Goal: Information Seeking & Learning: Learn about a topic

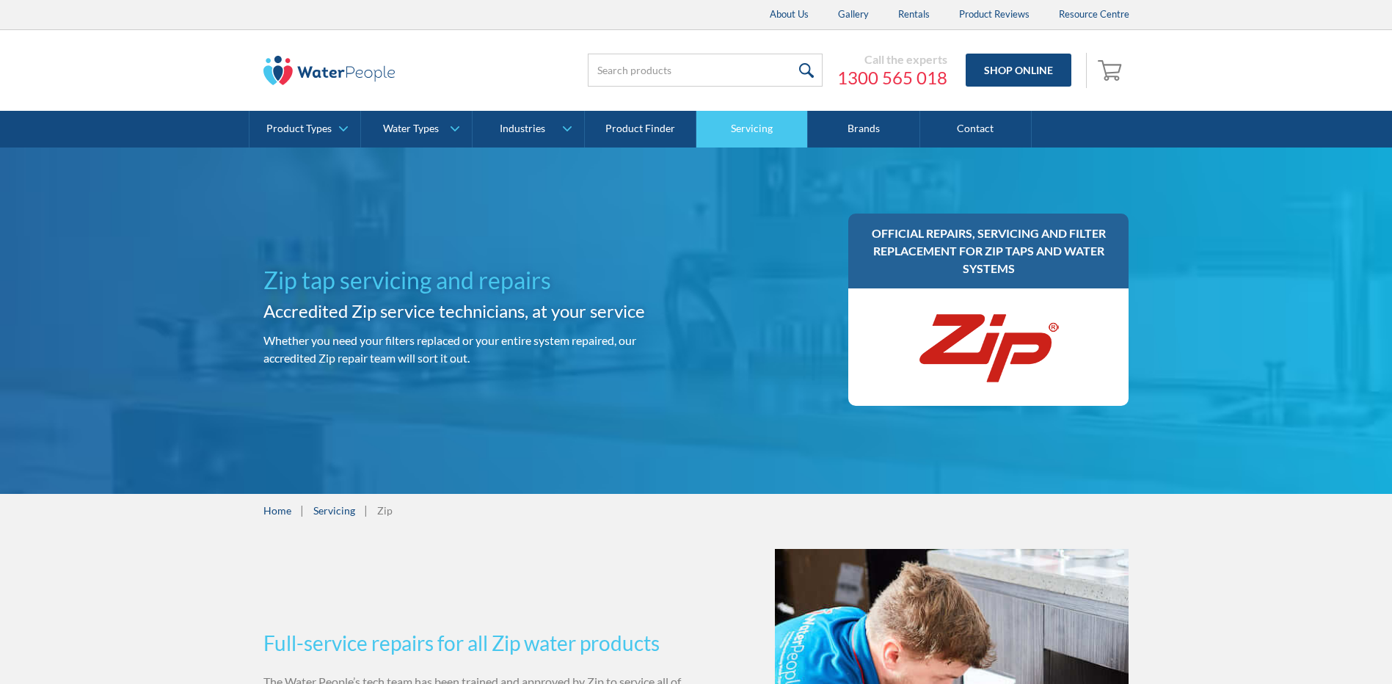
click at [752, 123] on link "Servicing" at bounding box center [752, 129] width 112 height 37
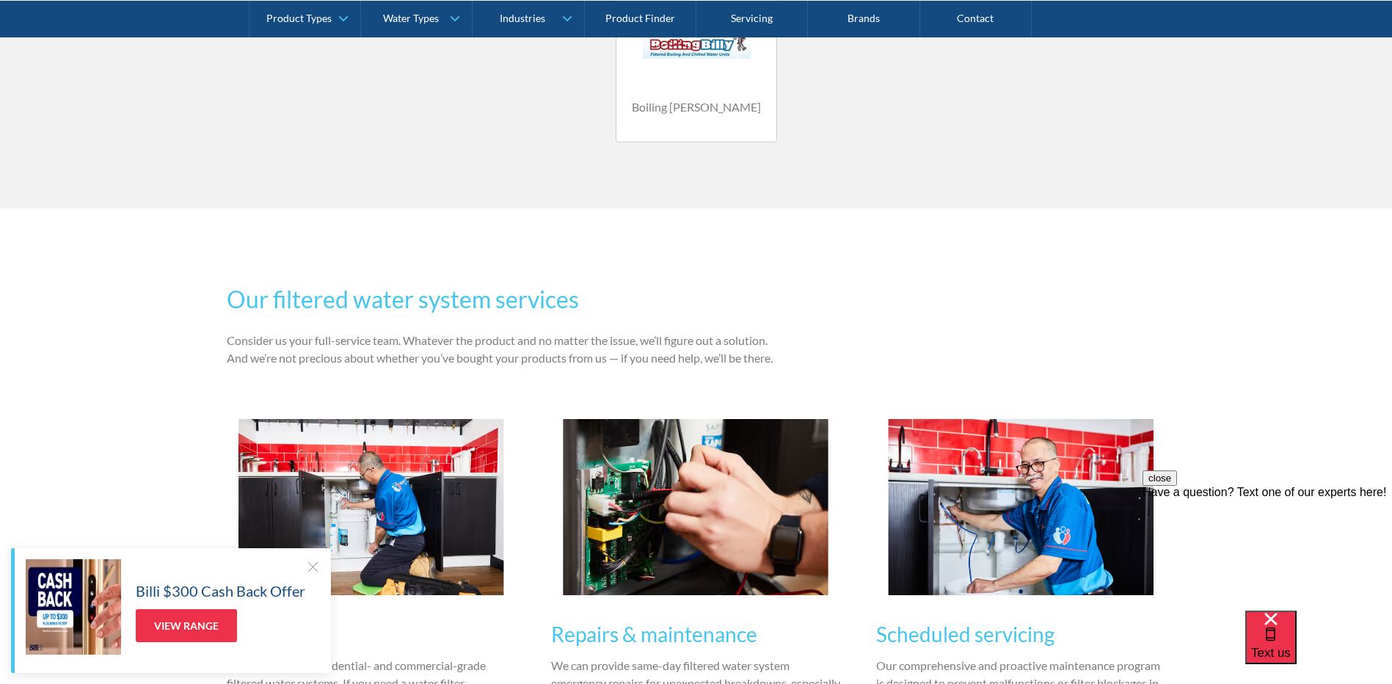
scroll to position [1614, 0]
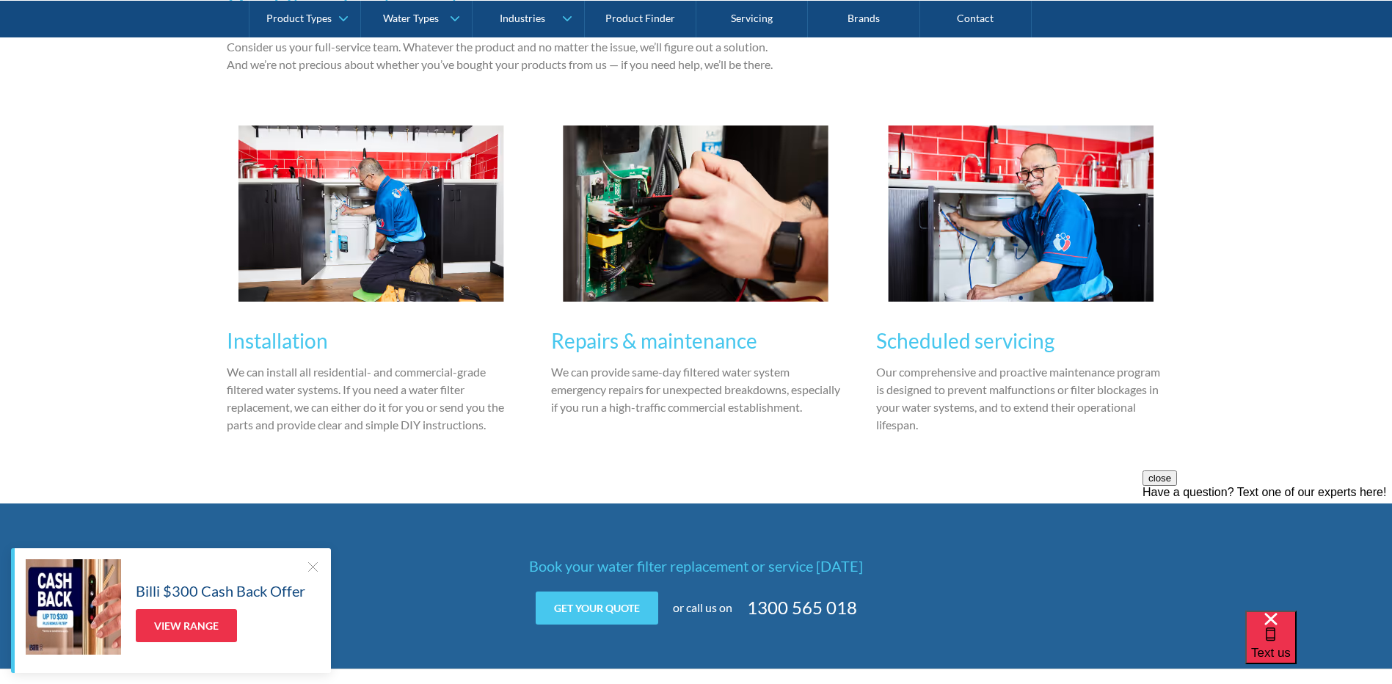
click at [1000, 345] on h3 "Scheduled servicing" at bounding box center [1021, 340] width 290 height 31
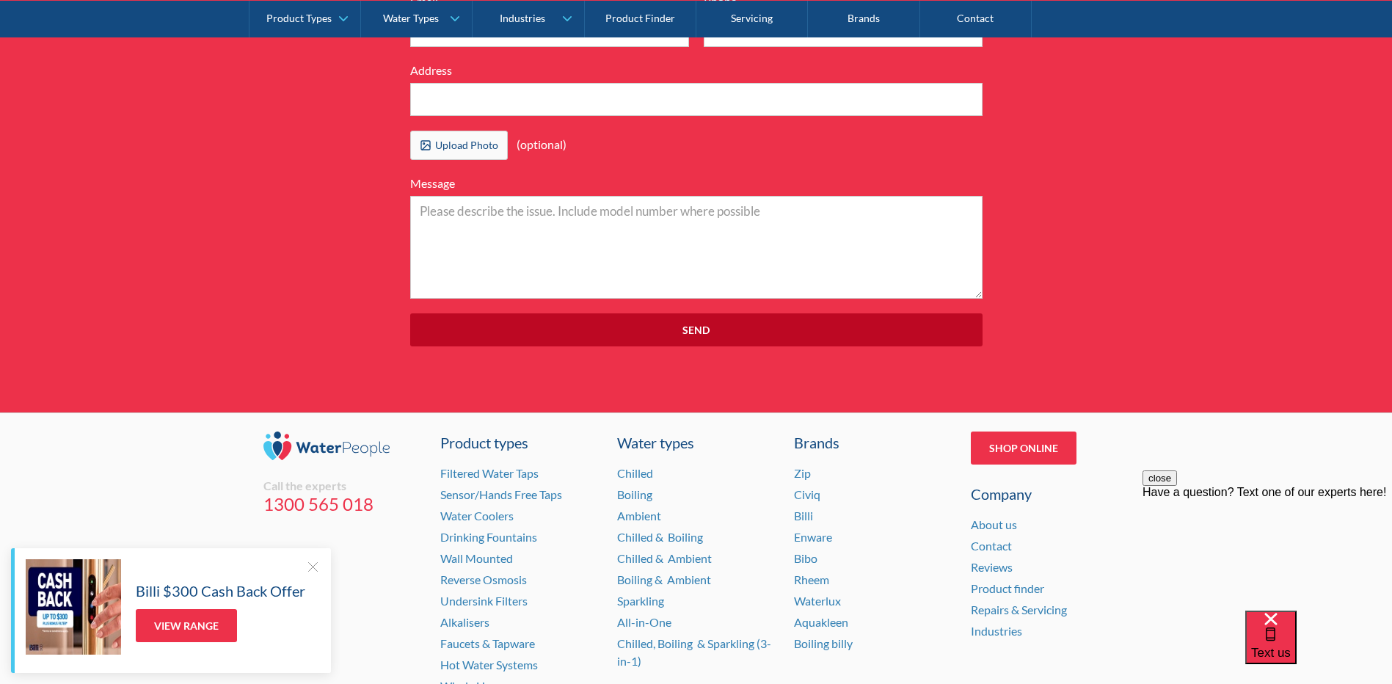
scroll to position [5135, 0]
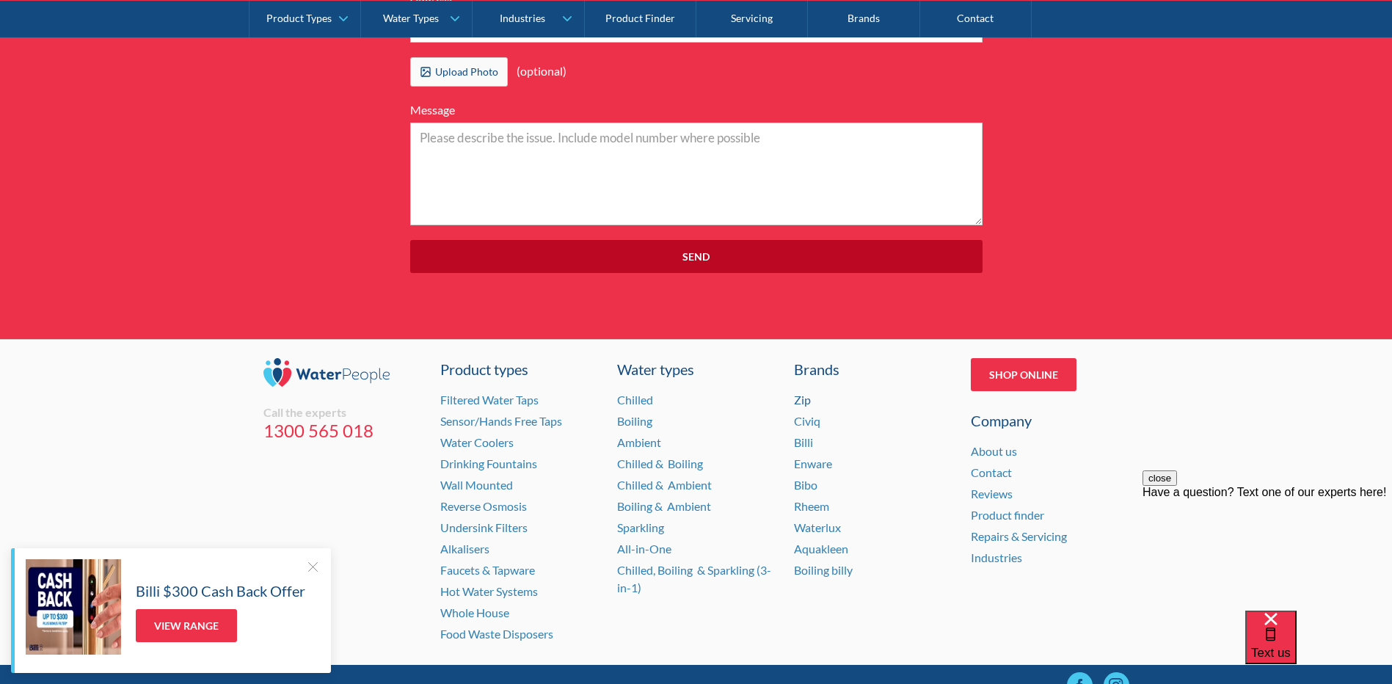
click at [797, 406] on link "Zip" at bounding box center [802, 399] width 17 height 14
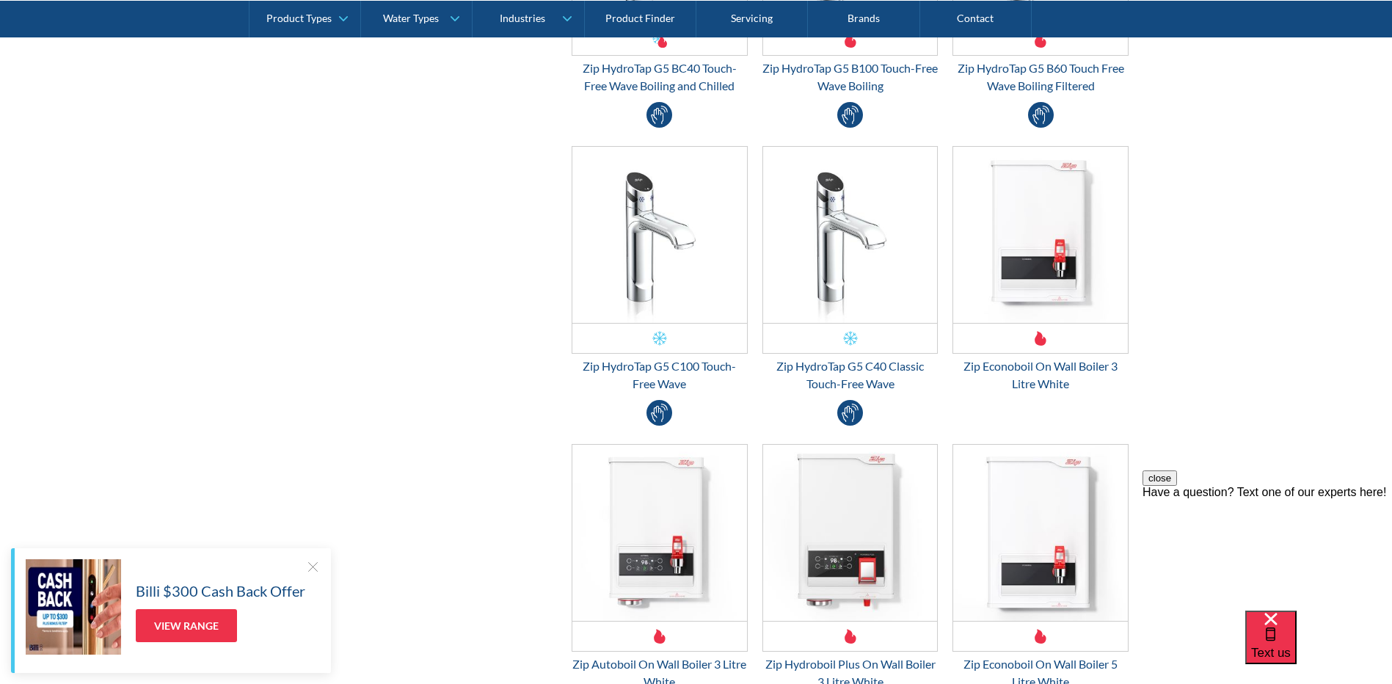
scroll to position [3741, 0]
